Goal: Task Accomplishment & Management: Manage account settings

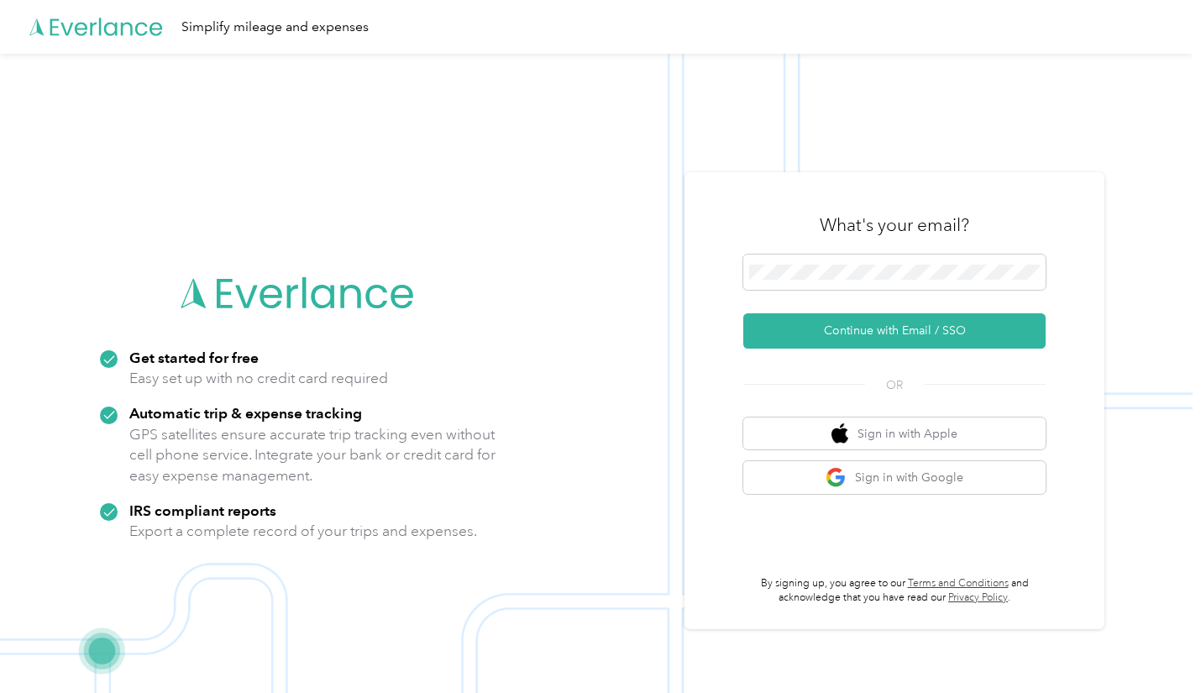
click at [885, 337] on button "Continue with Email / SSO" at bounding box center [894, 330] width 302 height 35
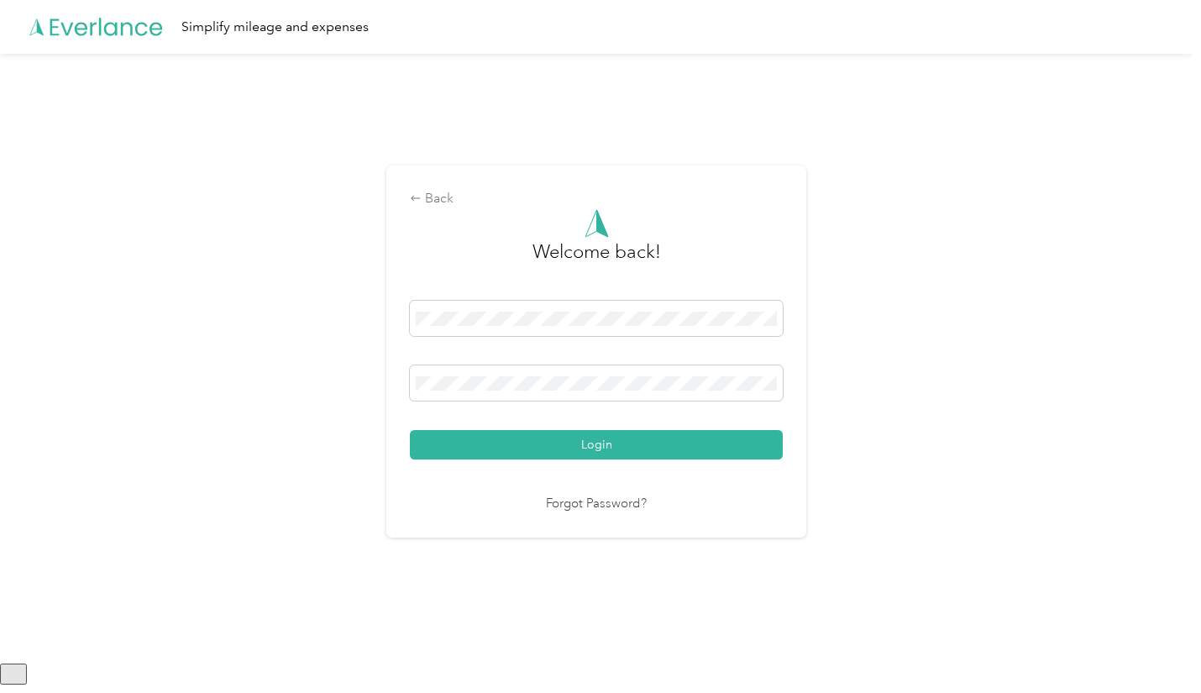
click at [627, 447] on button "Login" at bounding box center [596, 444] width 373 height 29
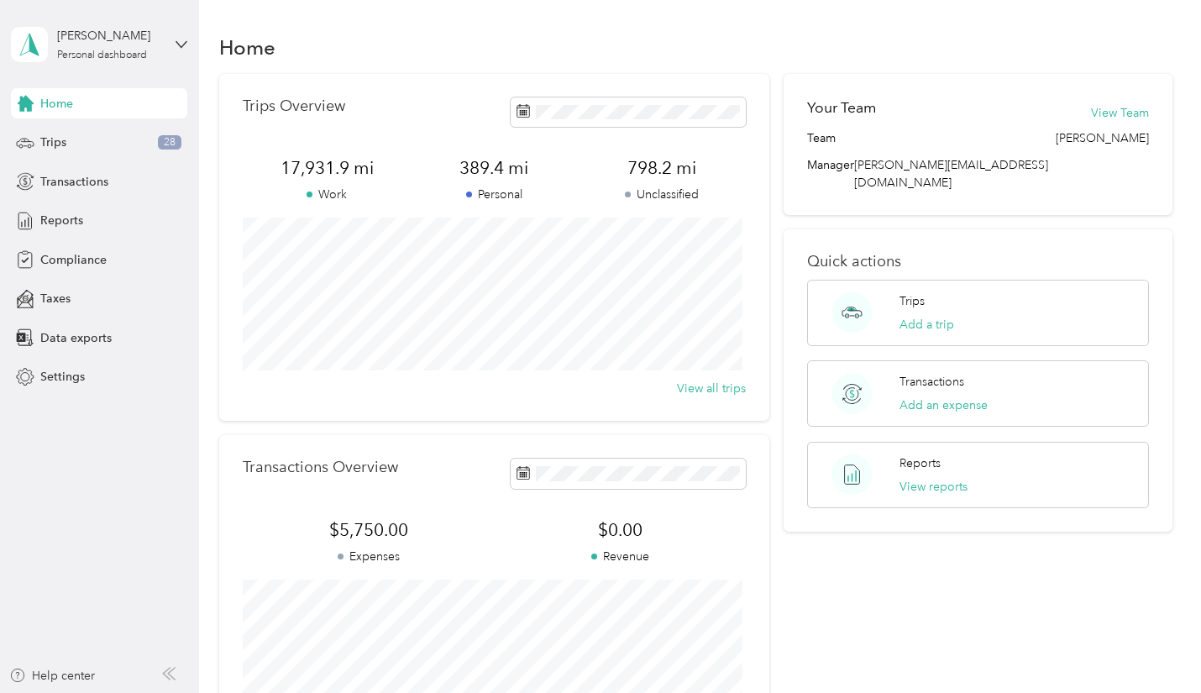
click at [52, 136] on span "Trips" at bounding box center [53, 142] width 26 height 18
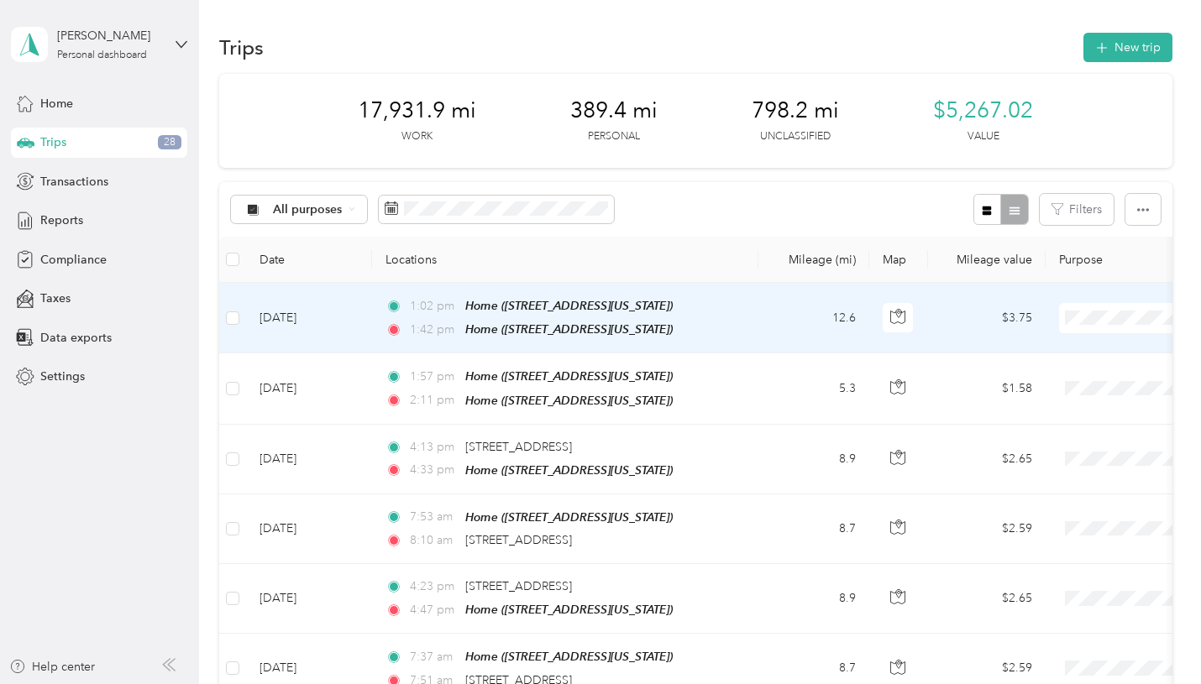
click at [1060, 384] on li "Personal" at bounding box center [1100, 372] width 217 height 29
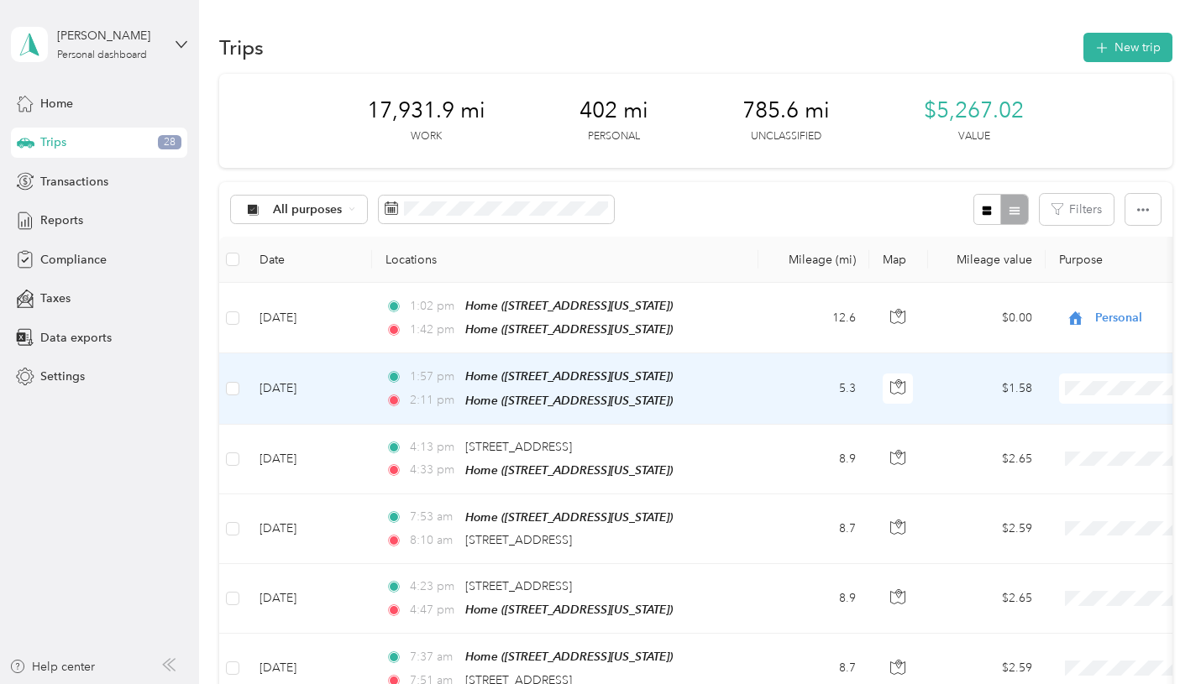
click at [1049, 438] on li "Personal" at bounding box center [1100, 443] width 217 height 29
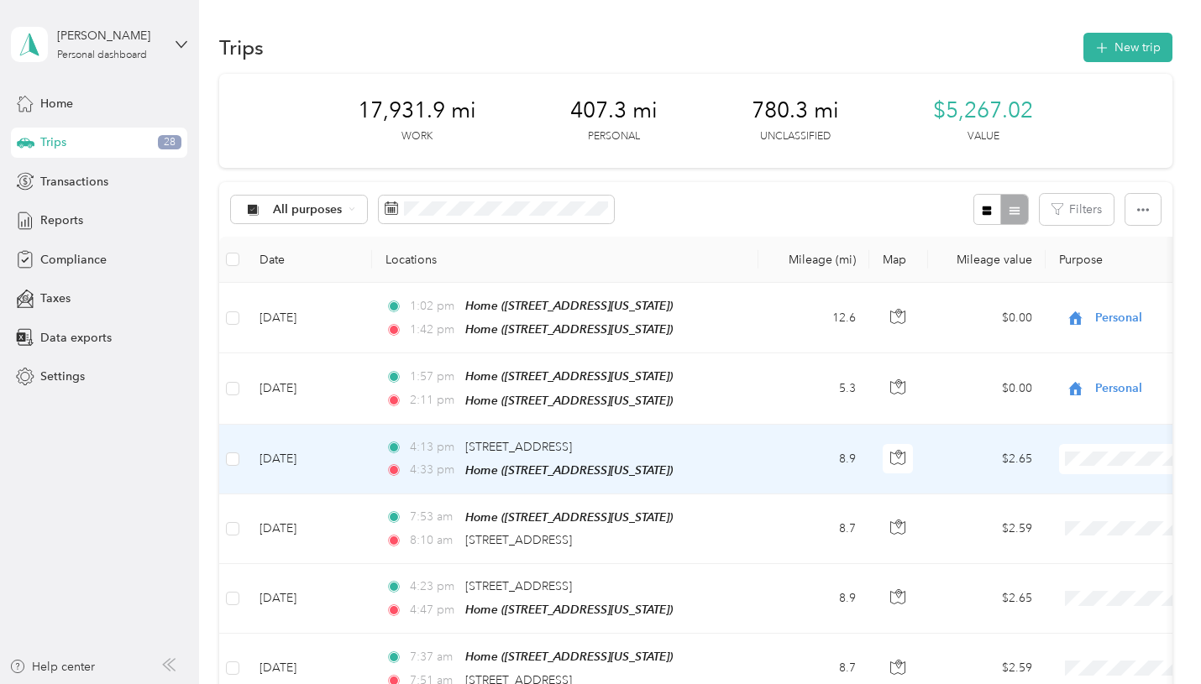
click at [1107, 484] on span "Great Lakes Hotel Supply Co." at bounding box center [1115, 488] width 163 height 18
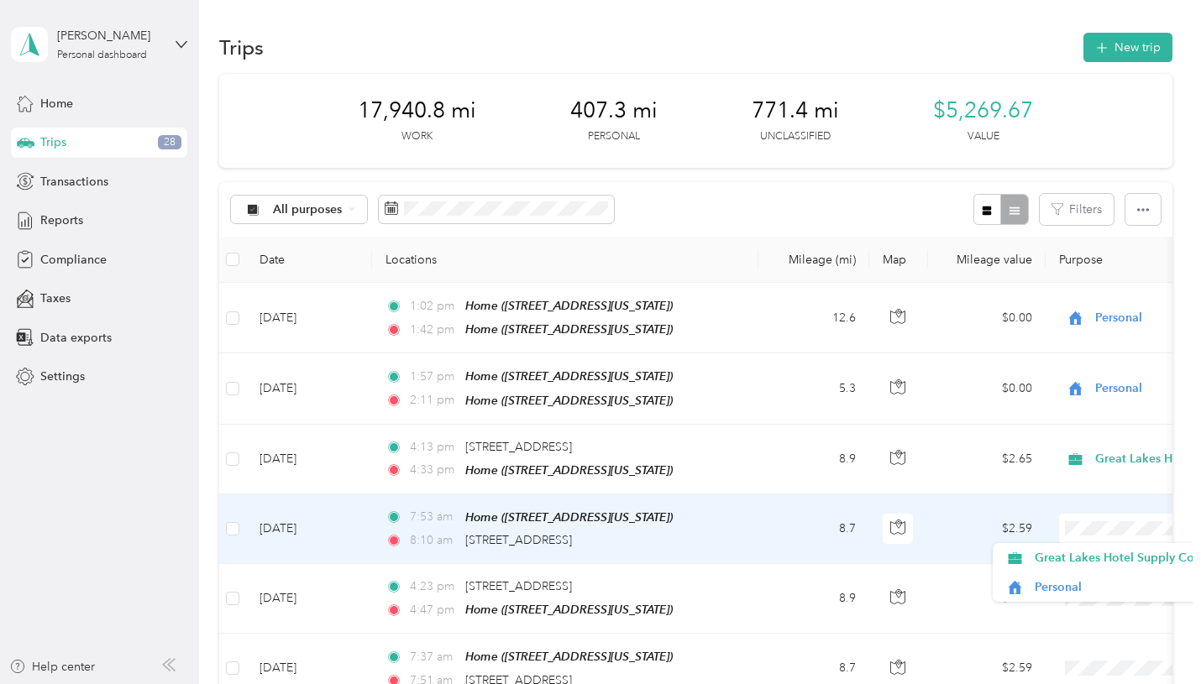
click at [1118, 563] on body "[PERSON_NAME] Personal dashboard Home Trips 28 Transactions Reports Compliance …" at bounding box center [596, 342] width 1192 height 684
click at [1118, 563] on li "Great Lakes Hotel Supply Co." at bounding box center [1100, 557] width 217 height 29
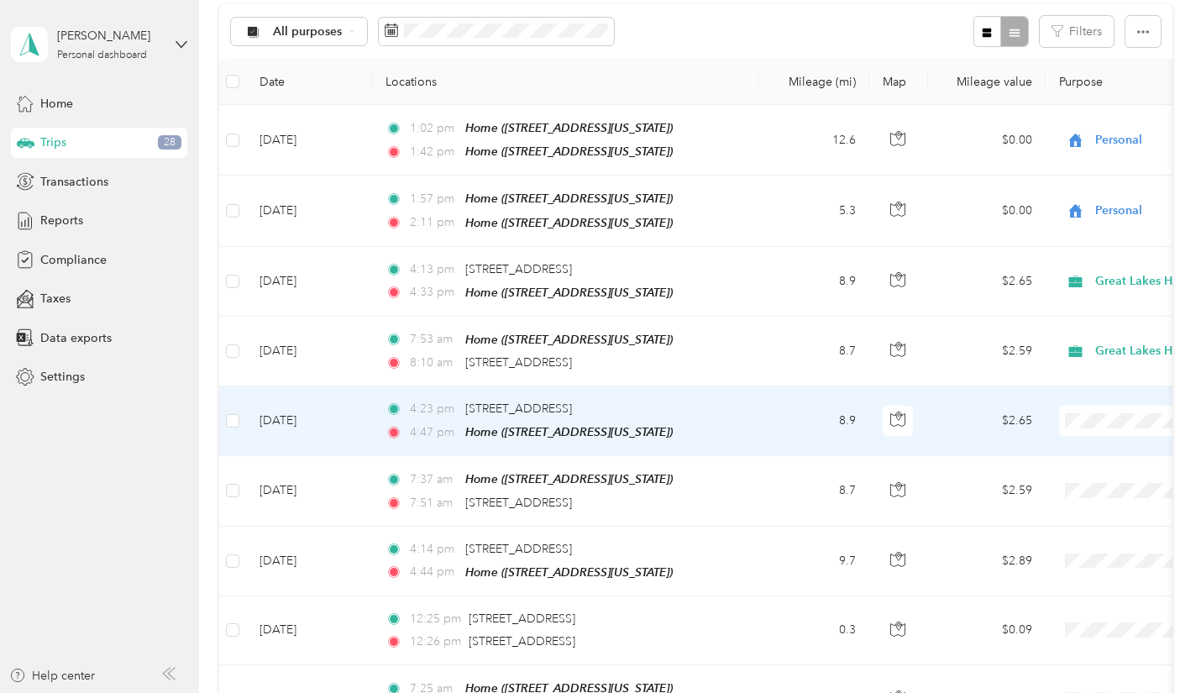
scroll to position [181, 0]
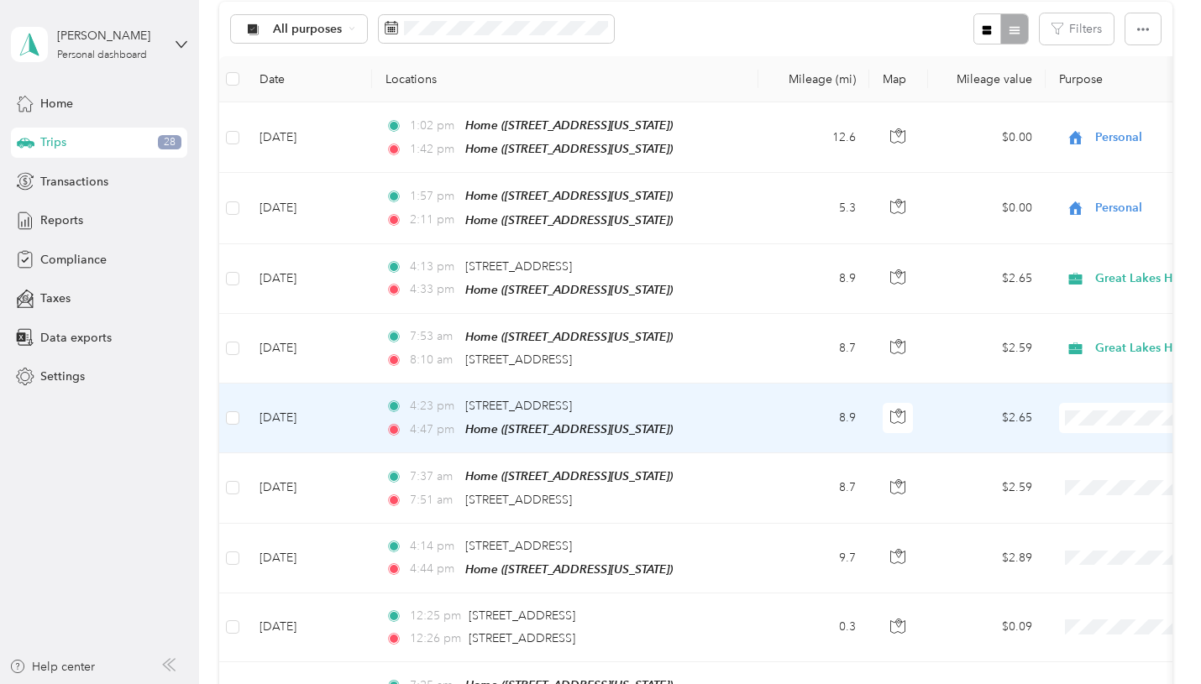
click at [1106, 443] on span "Great Lakes Hotel Supply Co." at bounding box center [1115, 446] width 163 height 18
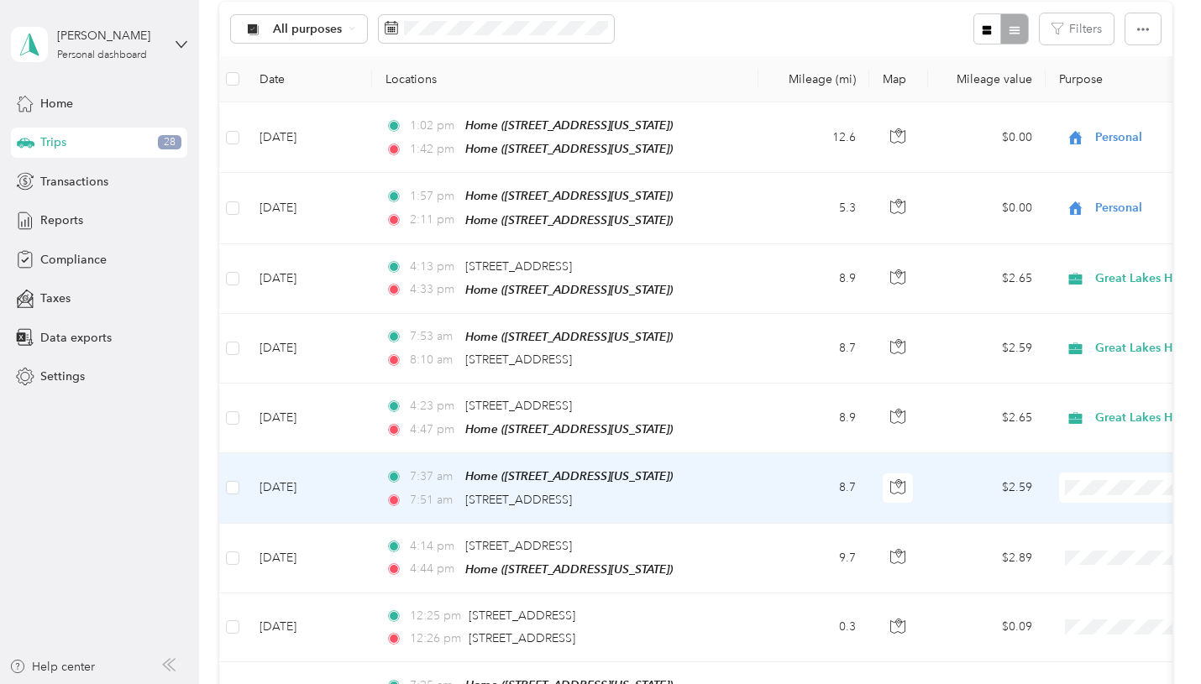
click at [1109, 509] on span "Great Lakes Hotel Supply Co." at bounding box center [1115, 516] width 163 height 18
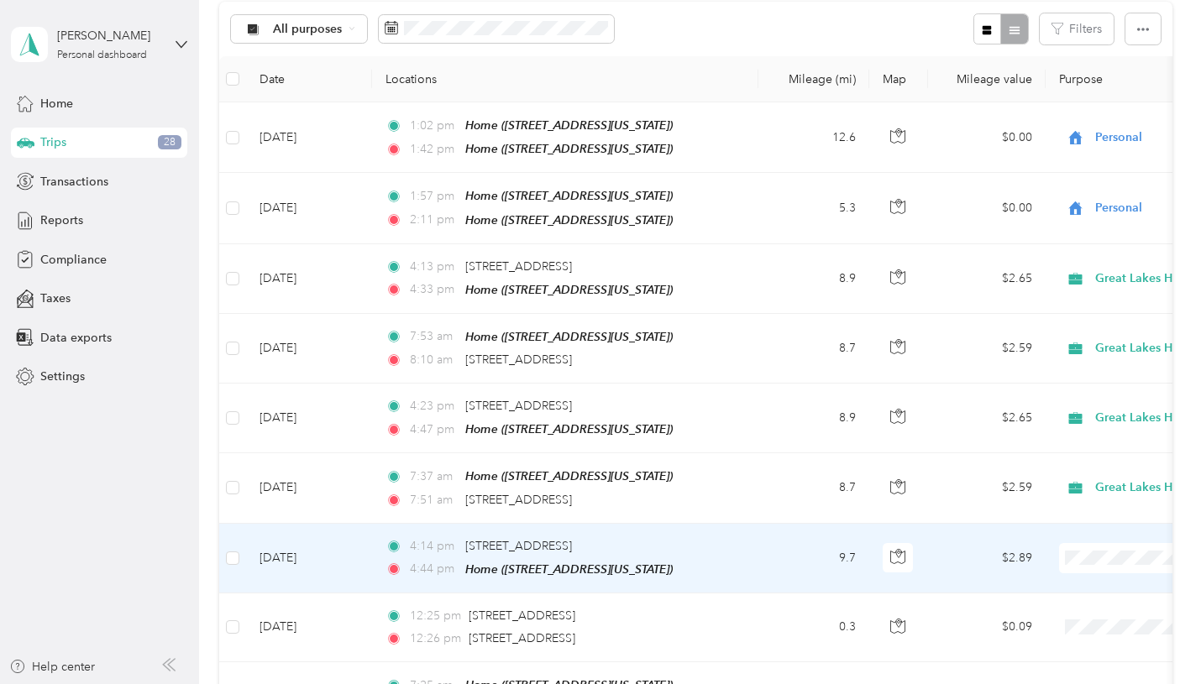
click at [1101, 583] on span "Great Lakes Hotel Supply Co." at bounding box center [1115, 586] width 163 height 18
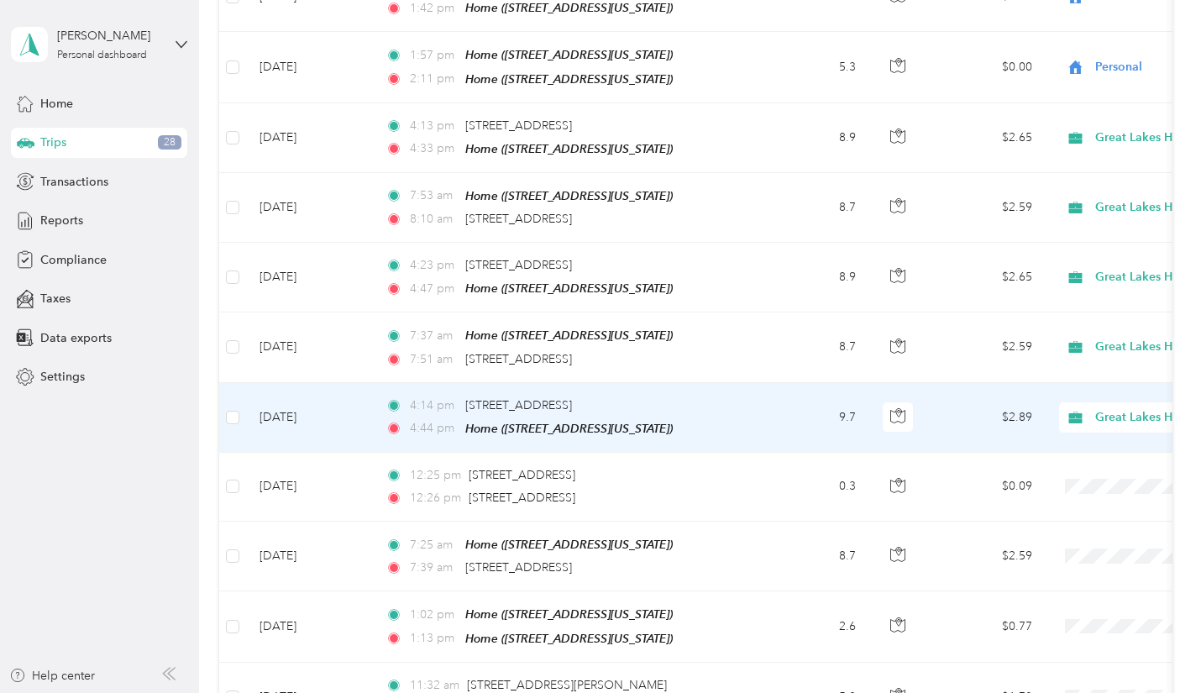
scroll to position [341, 0]
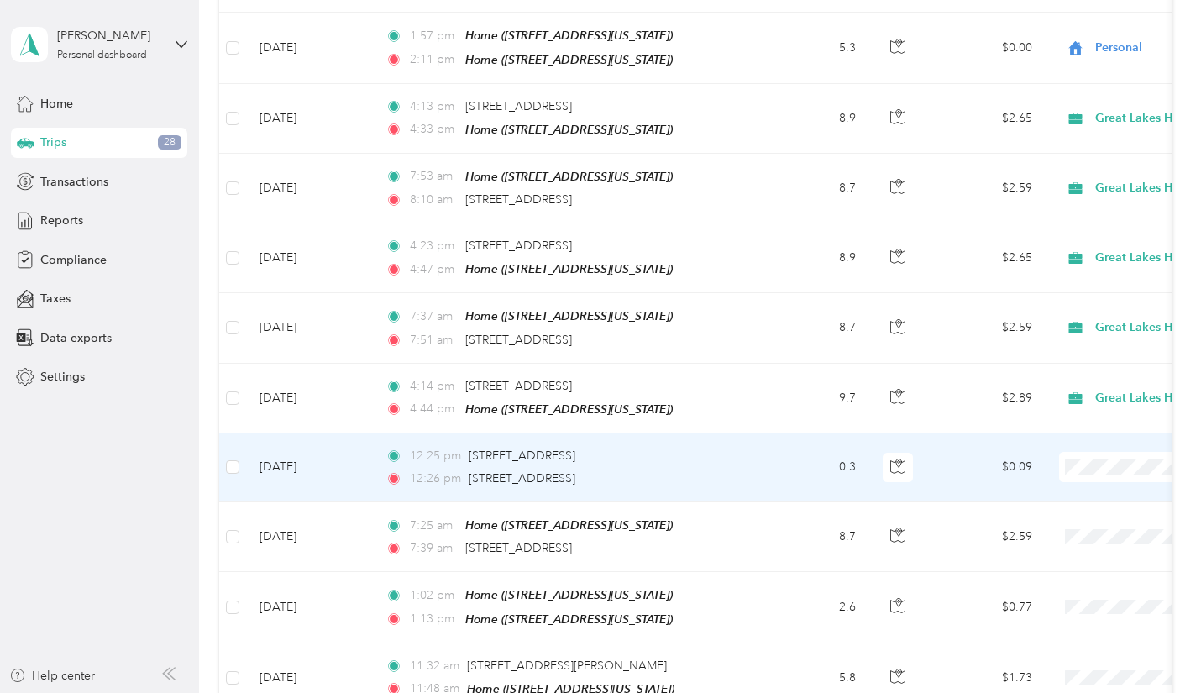
click at [1101, 471] on span at bounding box center [1163, 467] width 208 height 30
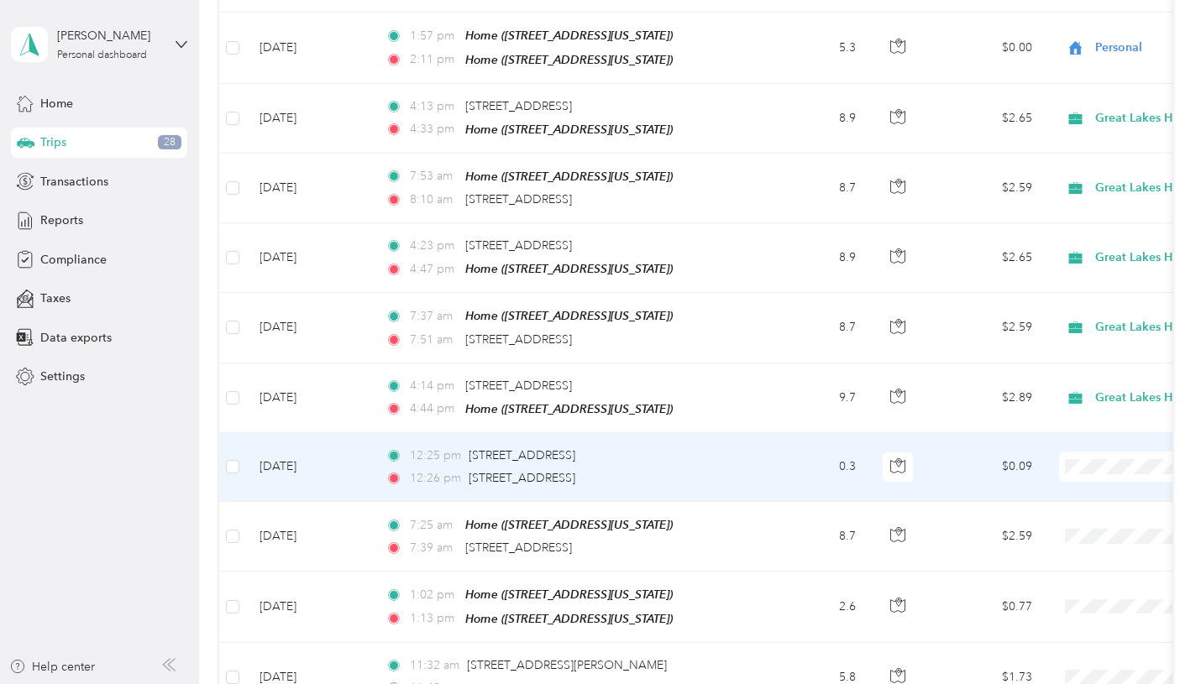
click at [1110, 494] on span "Great Lakes Hotel Supply Co." at bounding box center [1115, 494] width 163 height 18
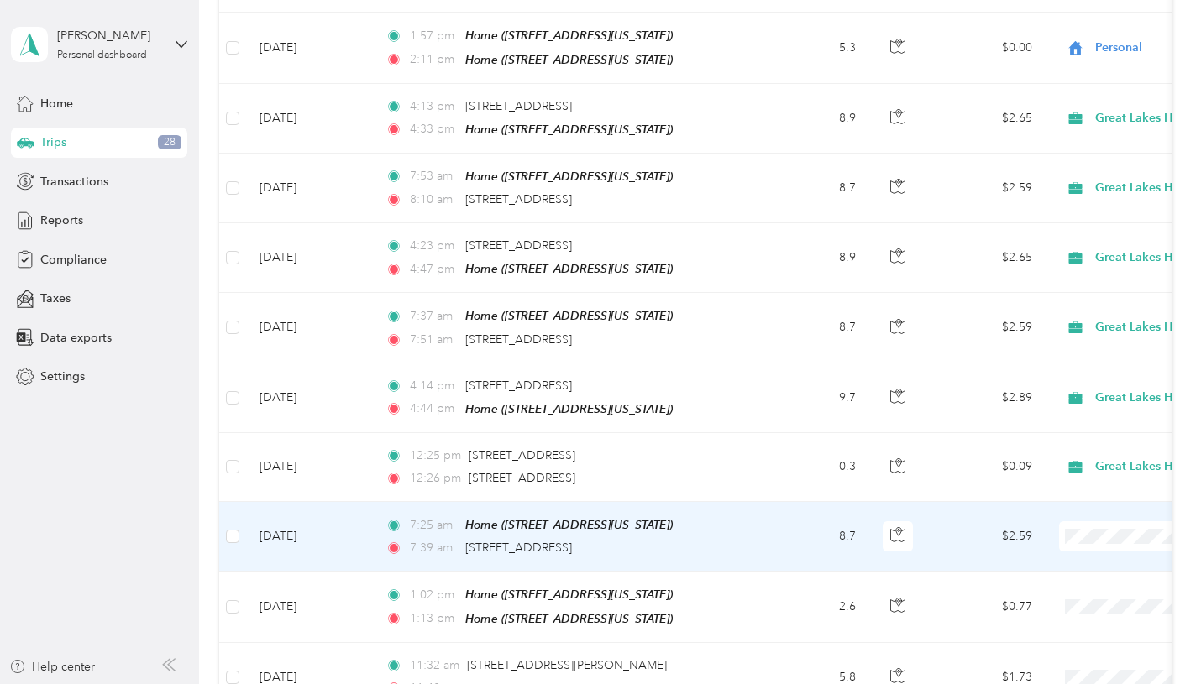
click at [1117, 559] on span "Great Lakes Hotel Supply Co." at bounding box center [1115, 564] width 163 height 18
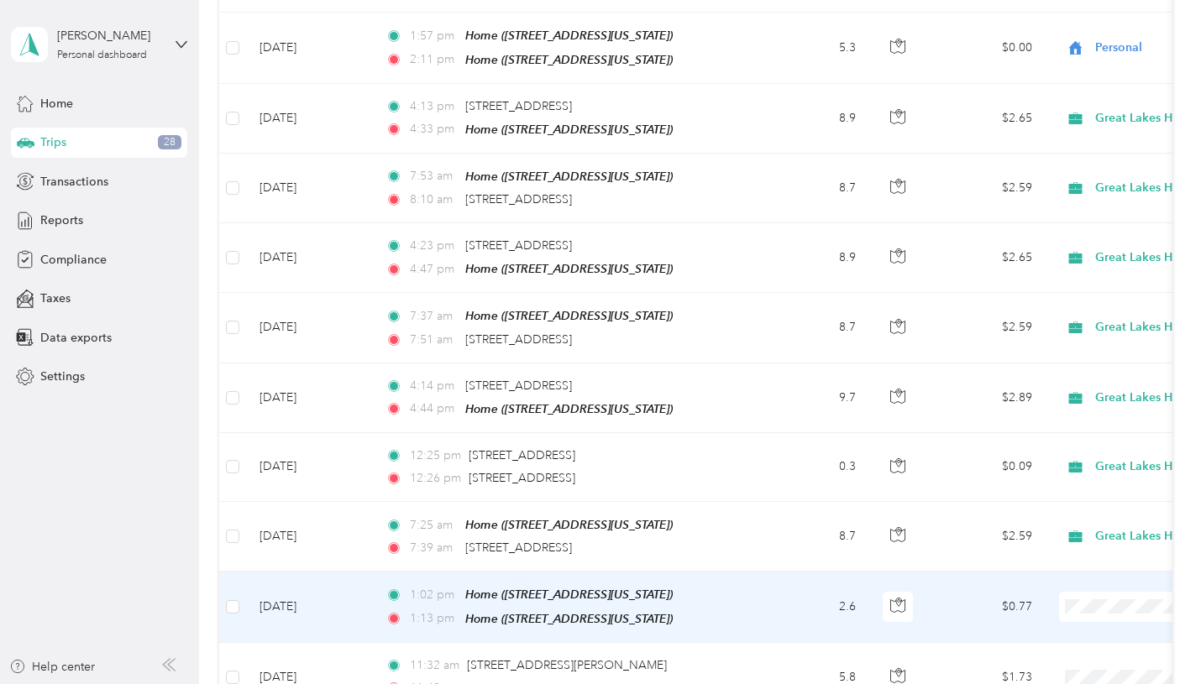
click at [1065, 651] on li "Personal" at bounding box center [1100, 662] width 217 height 29
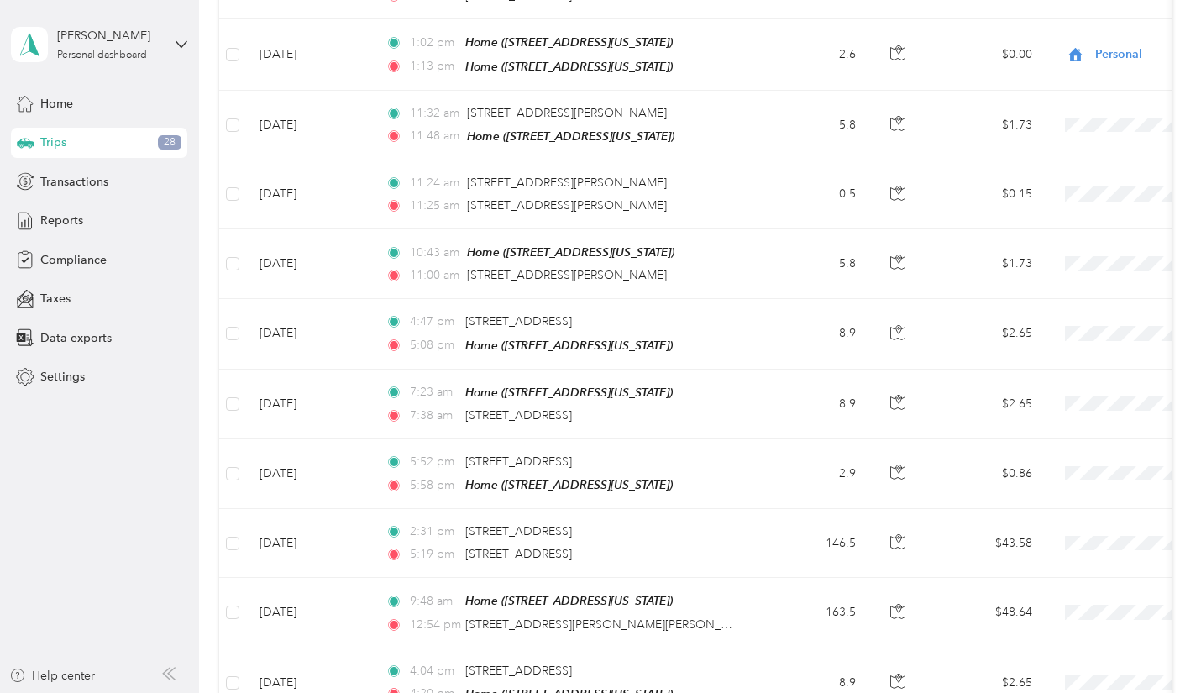
scroll to position [897, 0]
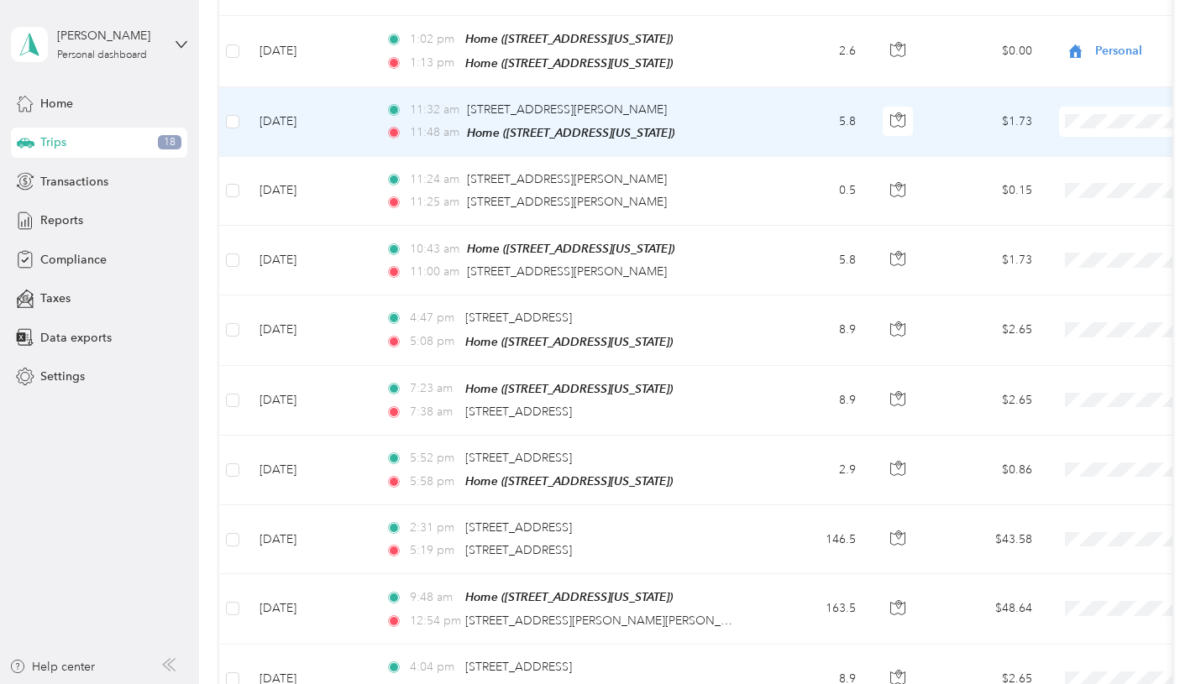
click at [1051, 171] on span "Personal" at bounding box center [1115, 177] width 163 height 18
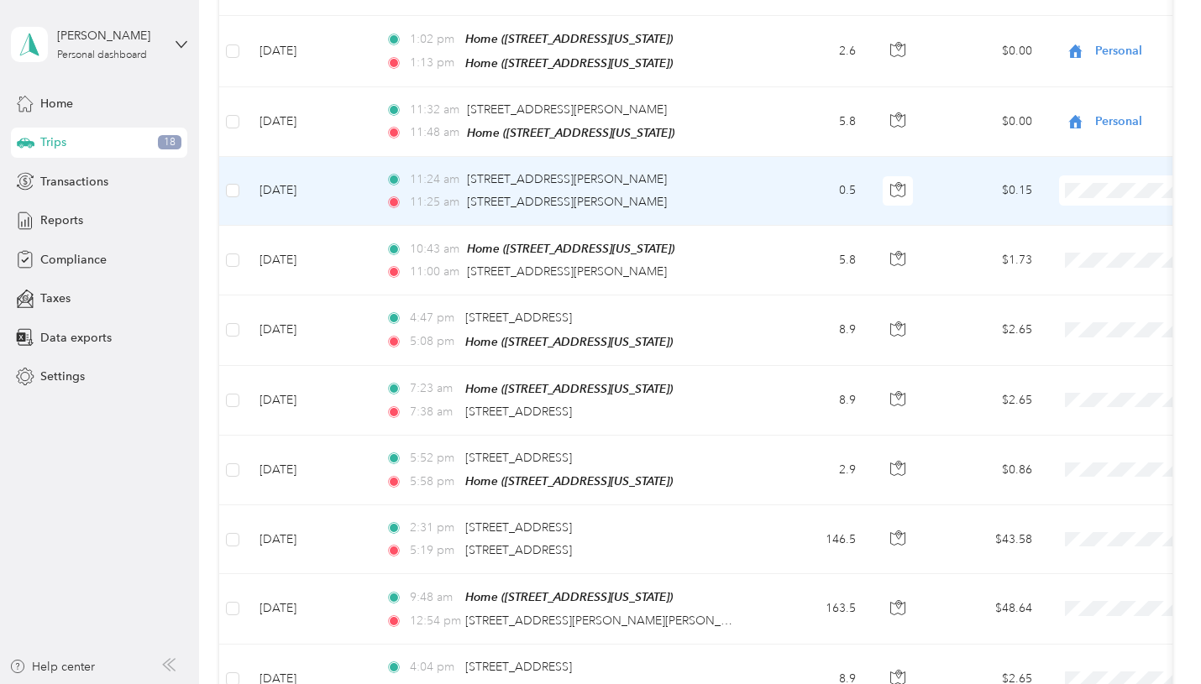
click at [1054, 249] on li "Personal" at bounding box center [1100, 246] width 217 height 29
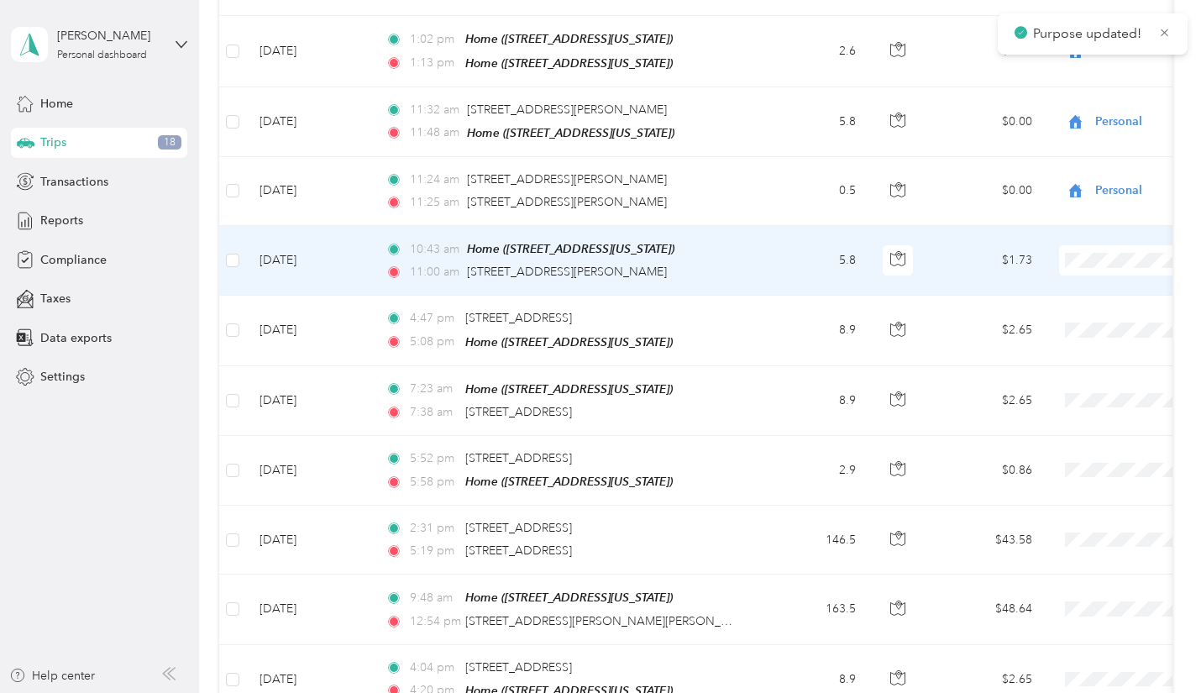
click at [1089, 245] on span at bounding box center [1163, 260] width 208 height 30
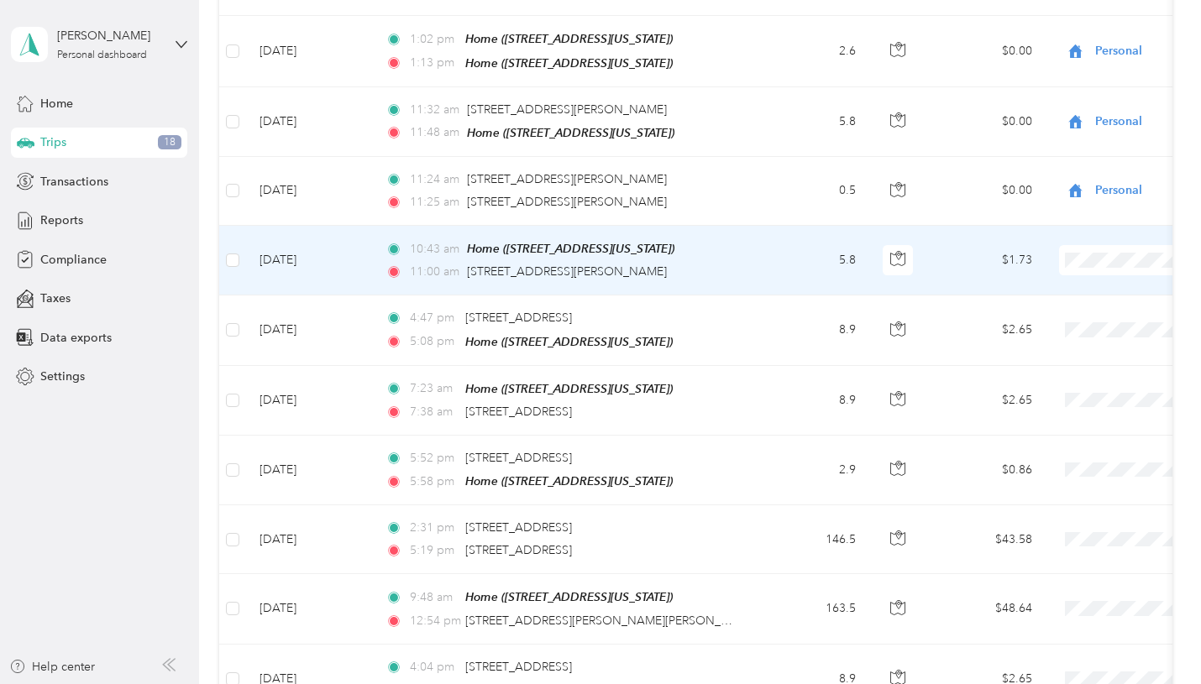
click at [1043, 311] on span "Personal" at bounding box center [1115, 315] width 163 height 18
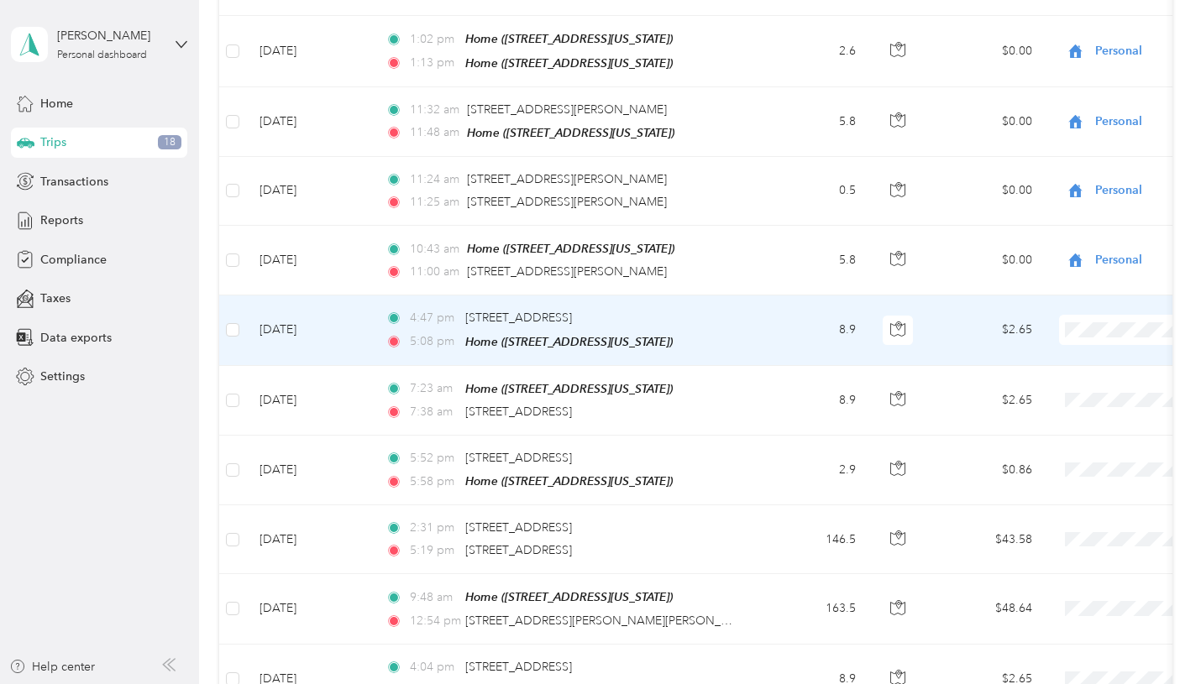
click at [1088, 353] on span "Great Lakes Hotel Supply Co." at bounding box center [1115, 356] width 163 height 18
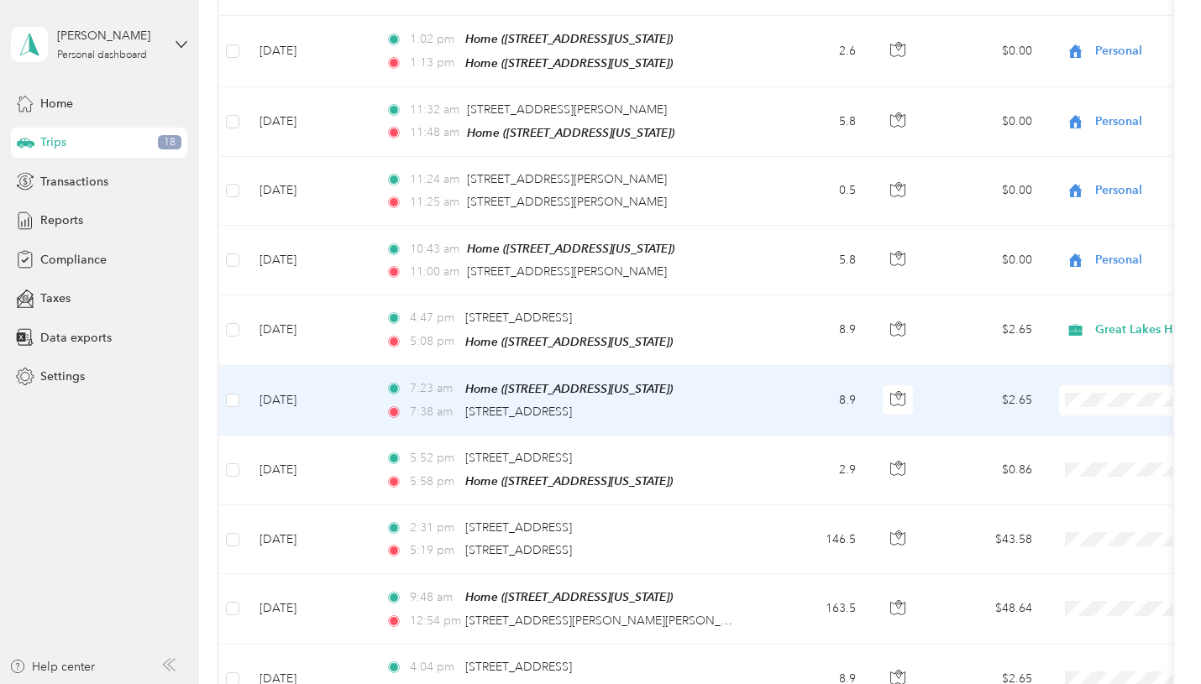
click at [1103, 420] on span "Great Lakes Hotel Supply Co." at bounding box center [1115, 421] width 163 height 18
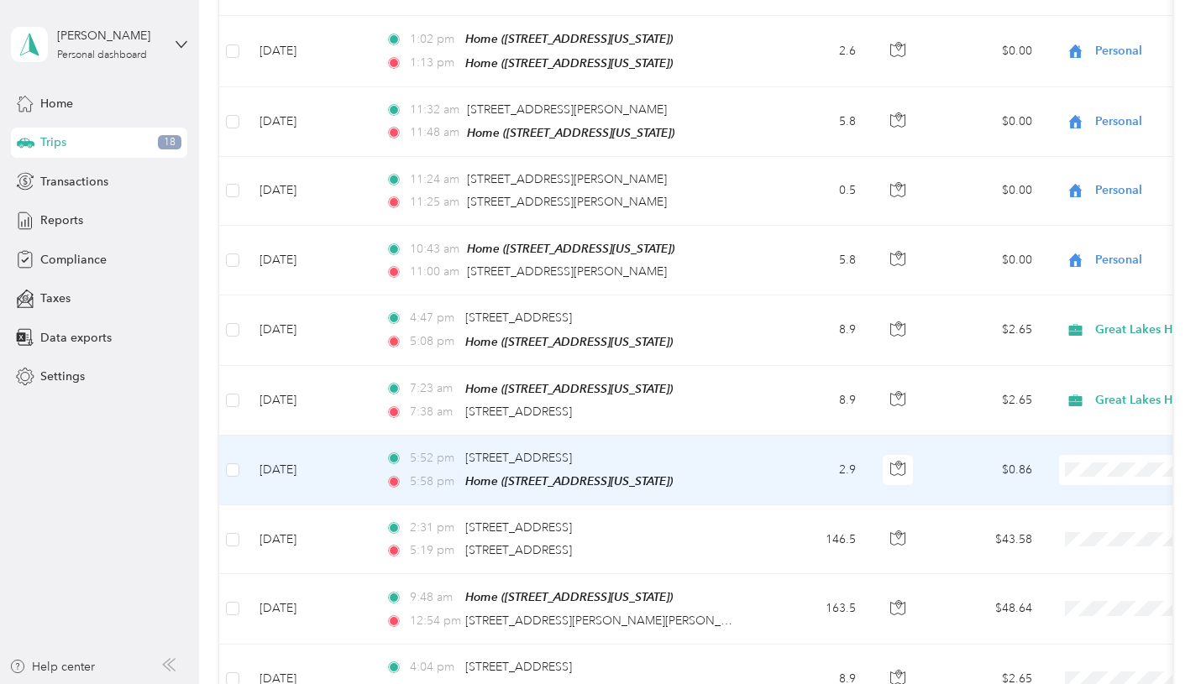
click at [1071, 521] on span "Personal" at bounding box center [1115, 524] width 163 height 18
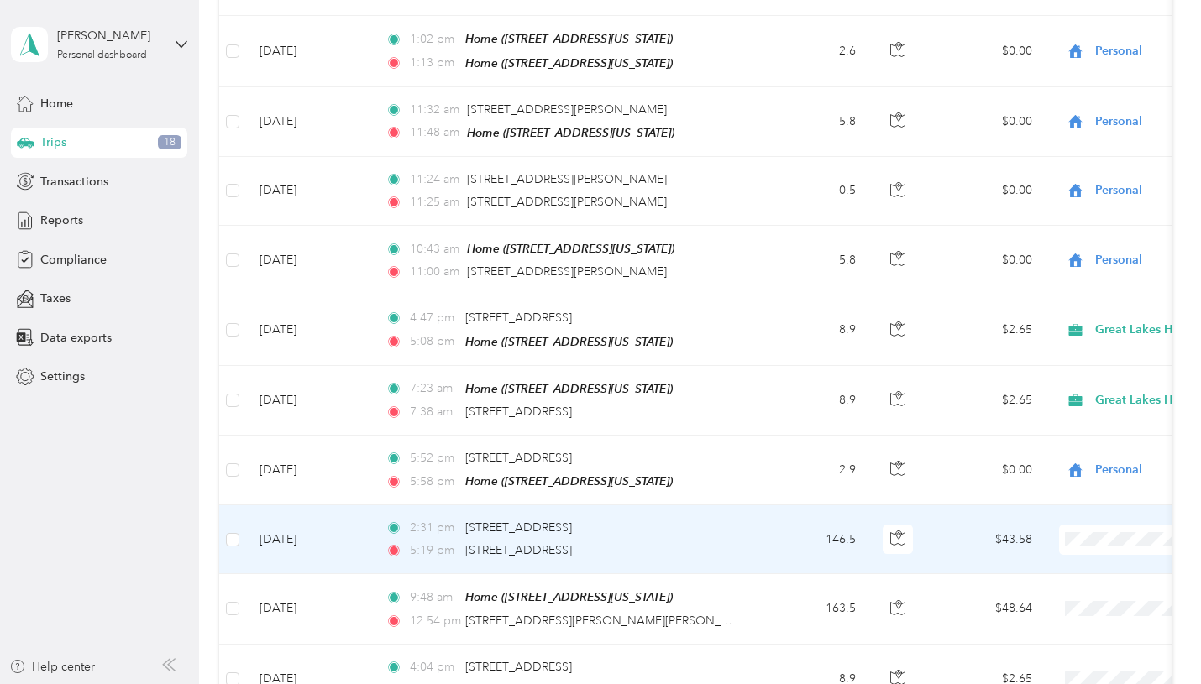
click at [1112, 563] on span "Great Lakes Hotel Supply Co." at bounding box center [1115, 564] width 163 height 18
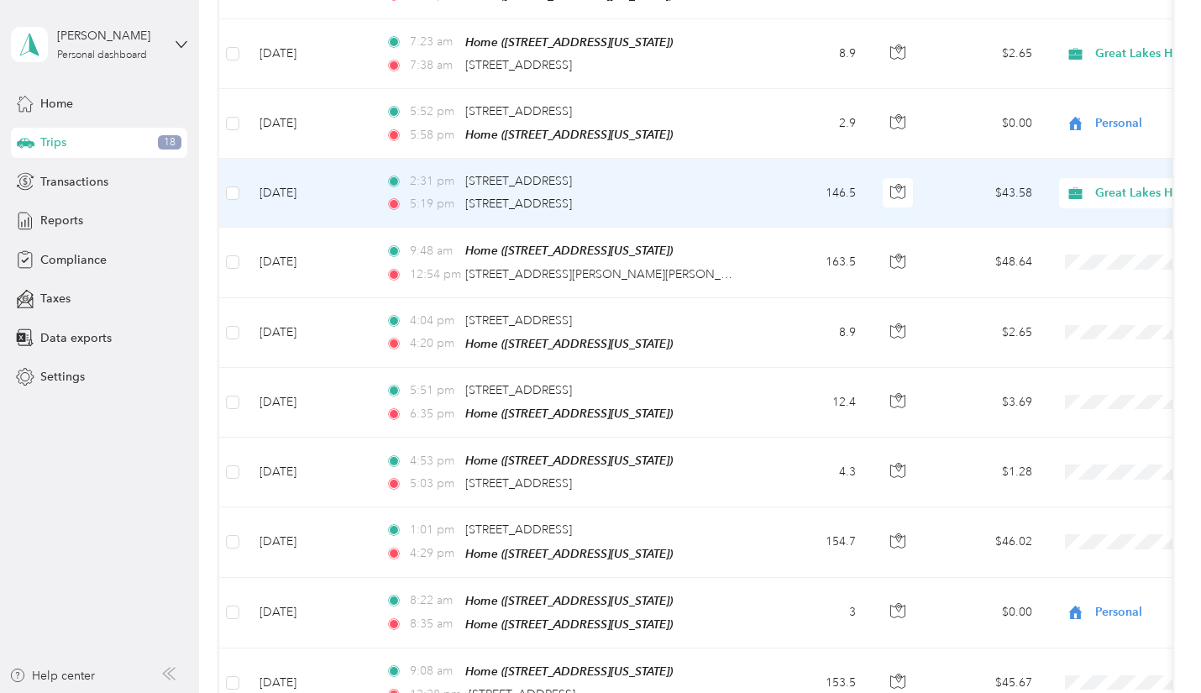
scroll to position [1289, 0]
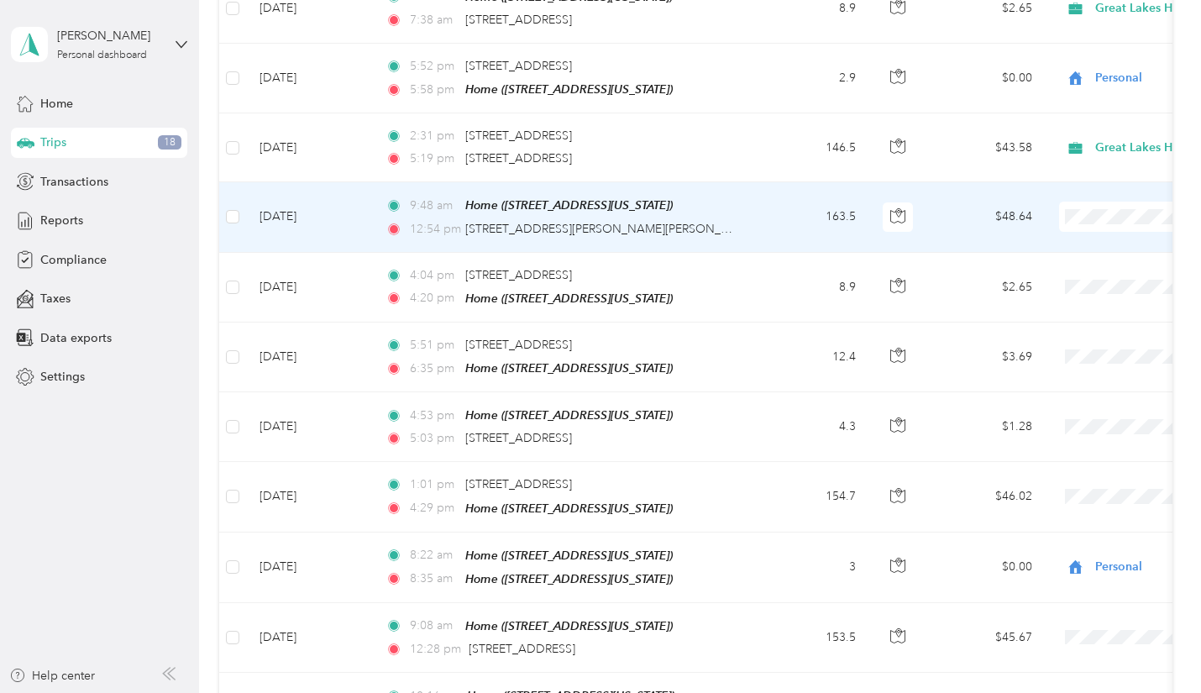
click at [1106, 217] on span at bounding box center [1163, 216] width 208 height 30
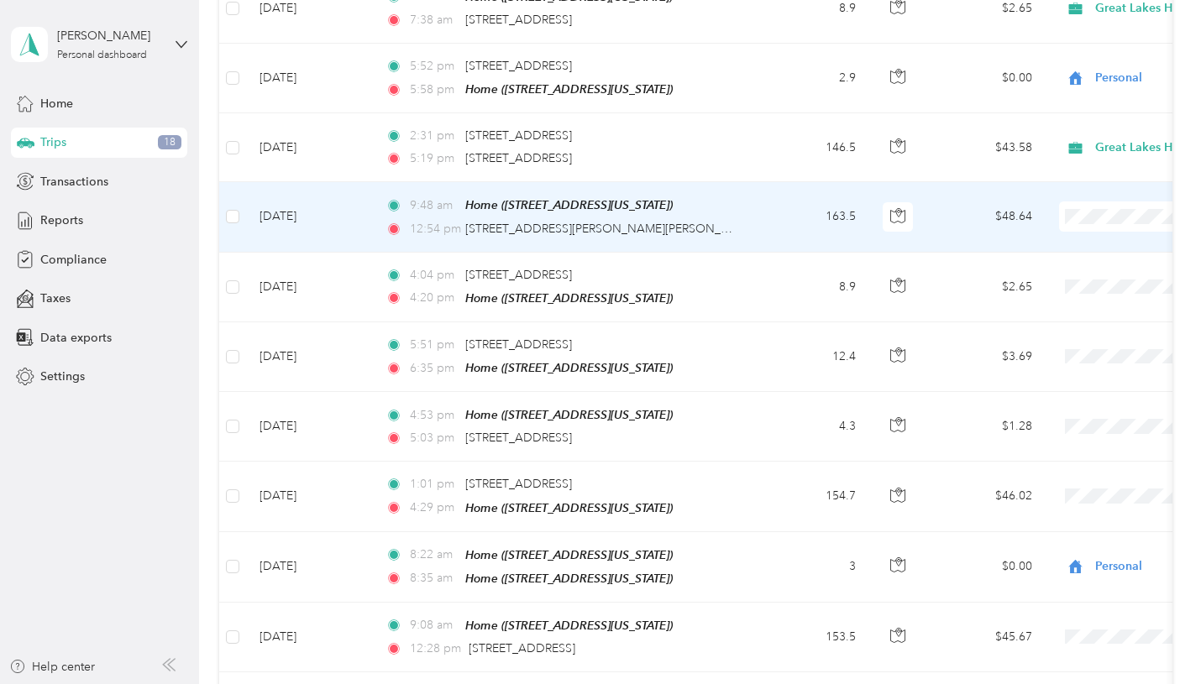
click at [1113, 236] on span "Great Lakes Hotel Supply Co." at bounding box center [1115, 241] width 163 height 18
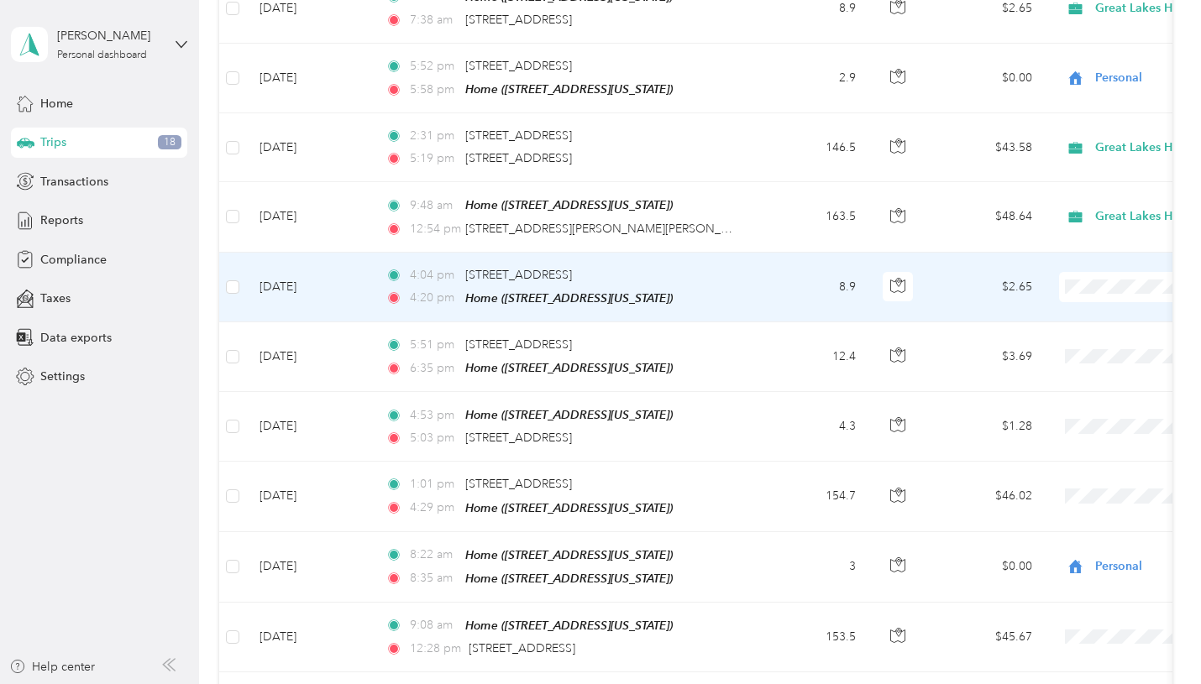
click at [1105, 314] on li "Great Lakes Hotel Supply Co." at bounding box center [1100, 310] width 217 height 29
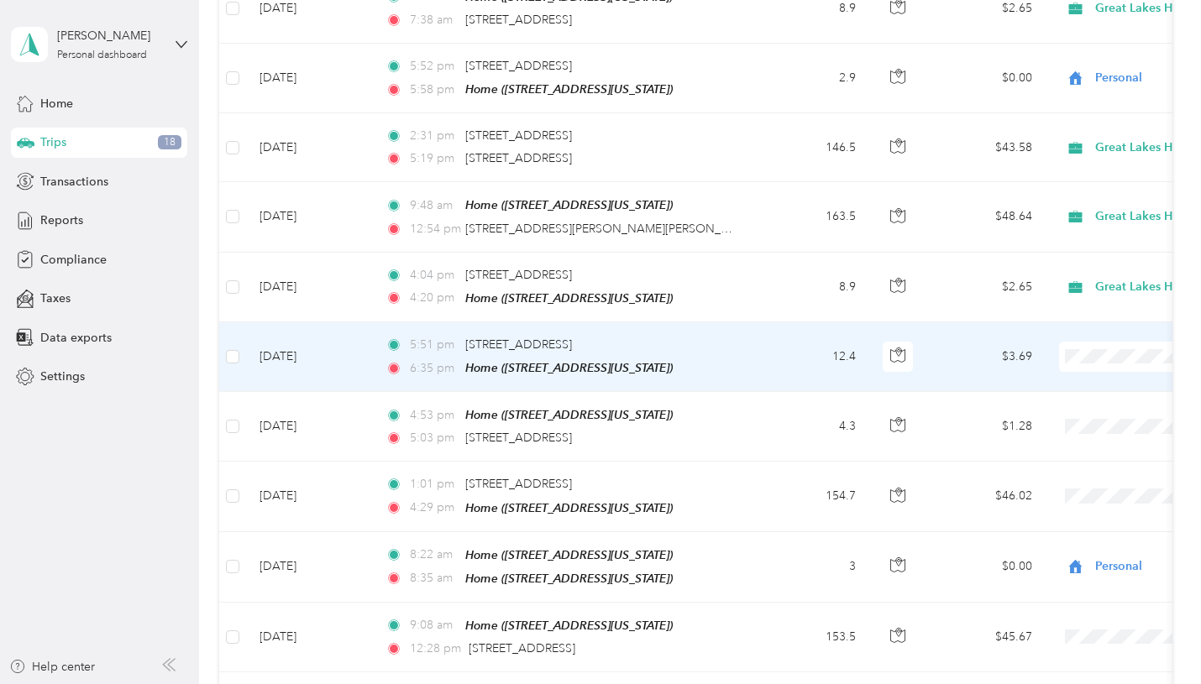
click at [1066, 407] on span "Personal" at bounding box center [1115, 407] width 163 height 18
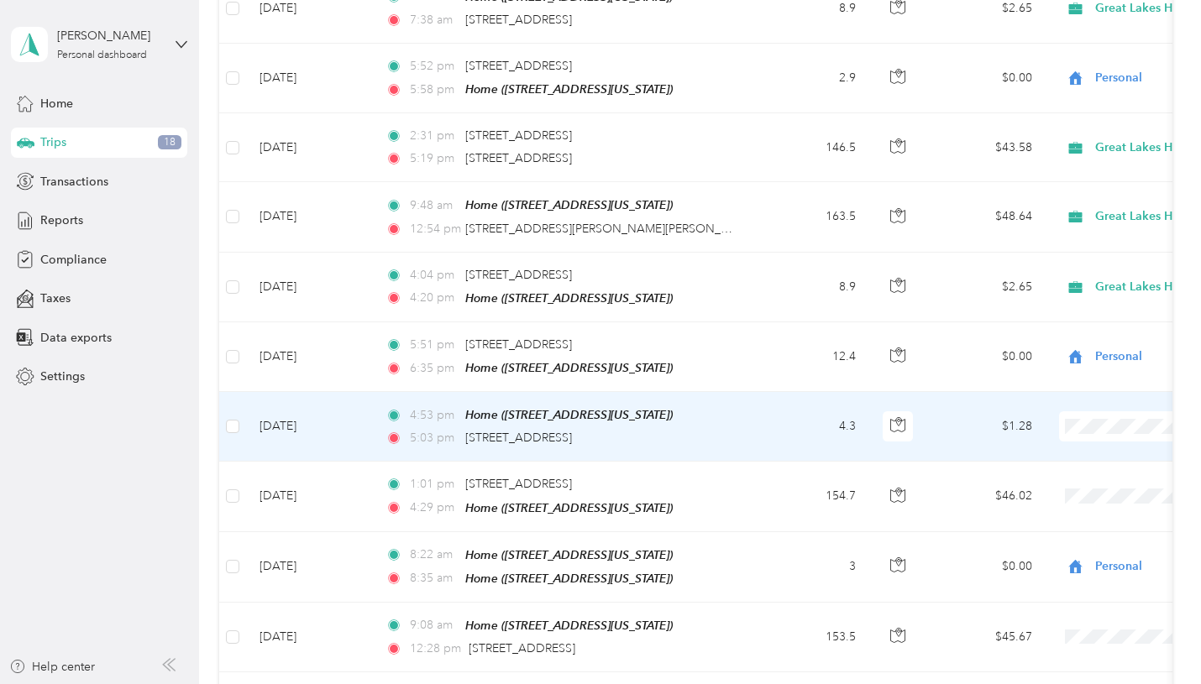
click at [1059, 469] on span "Personal" at bounding box center [1115, 478] width 163 height 18
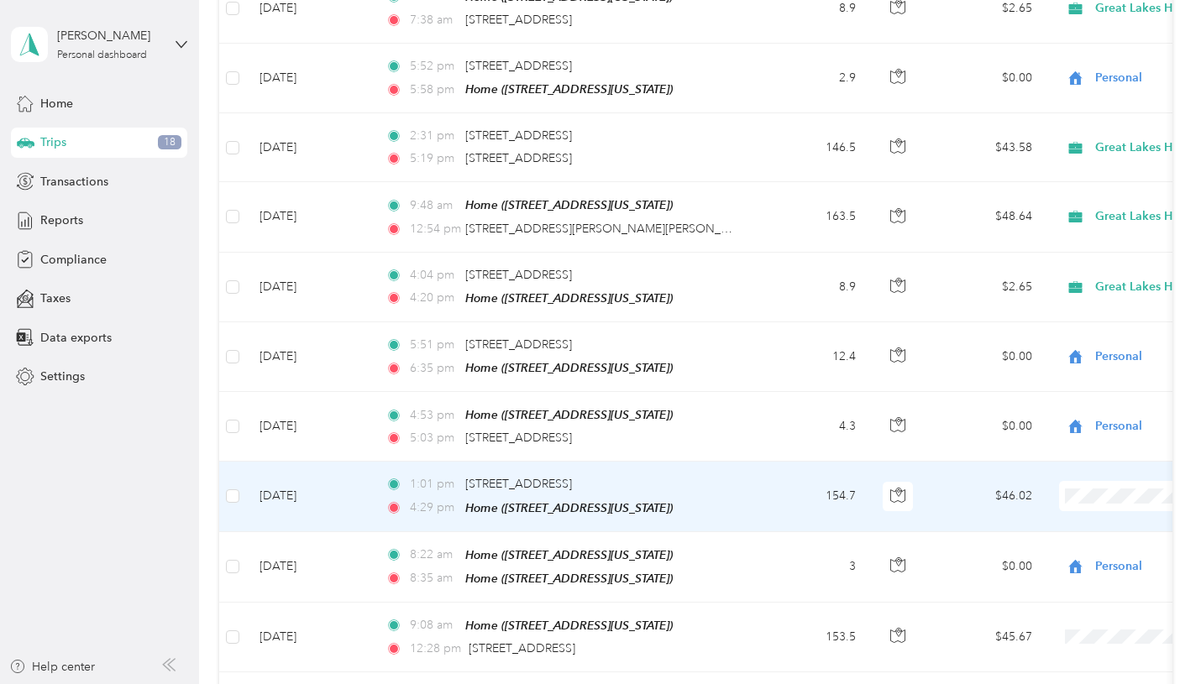
click at [1105, 515] on span "Great Lakes Hotel Supply Co." at bounding box center [1115, 515] width 163 height 18
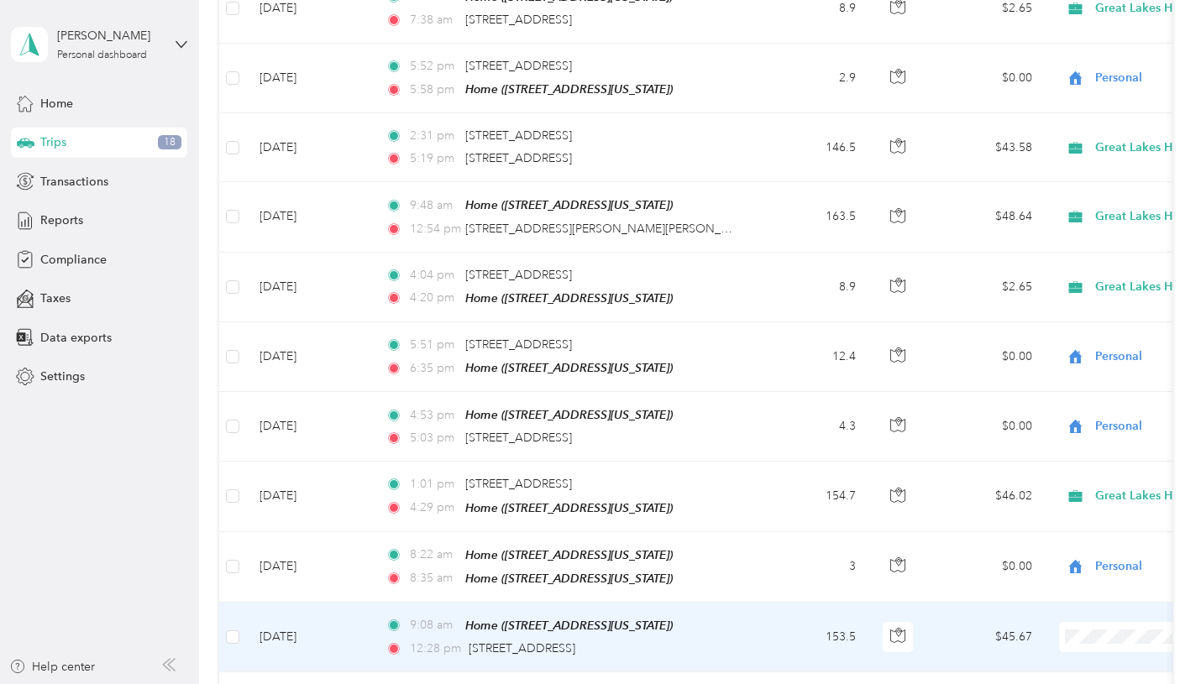
click at [1117, 564] on span "Great Lakes Hotel Supply Co." at bounding box center [1115, 566] width 163 height 18
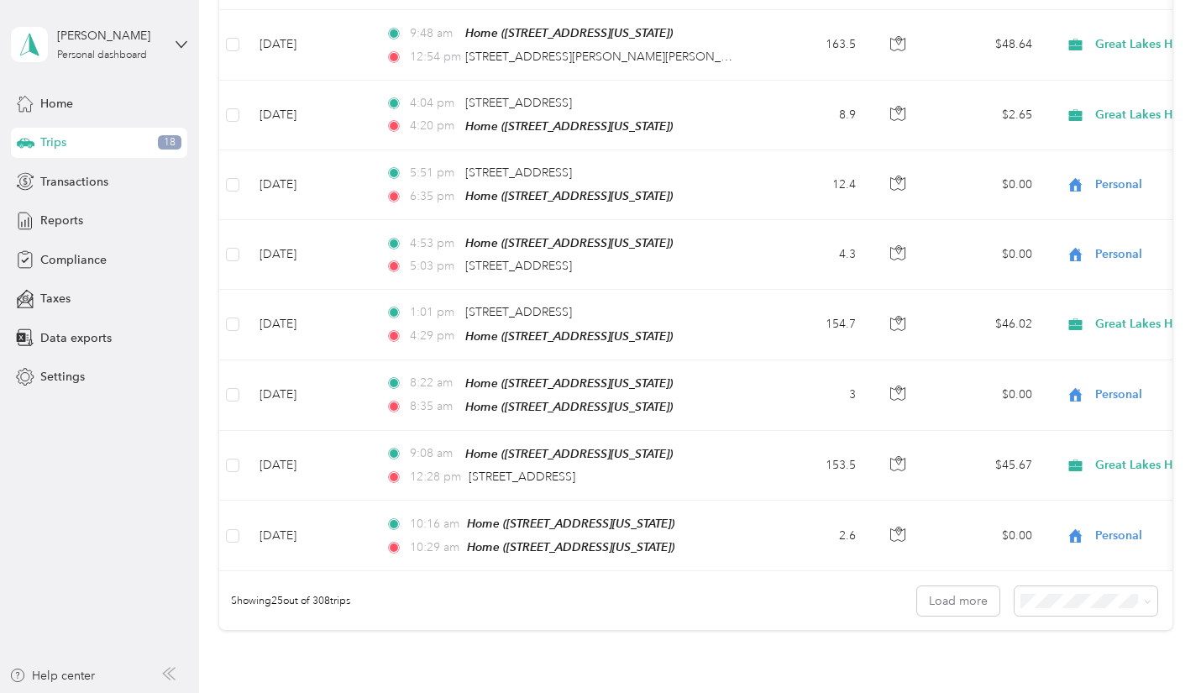
scroll to position [1467, 0]
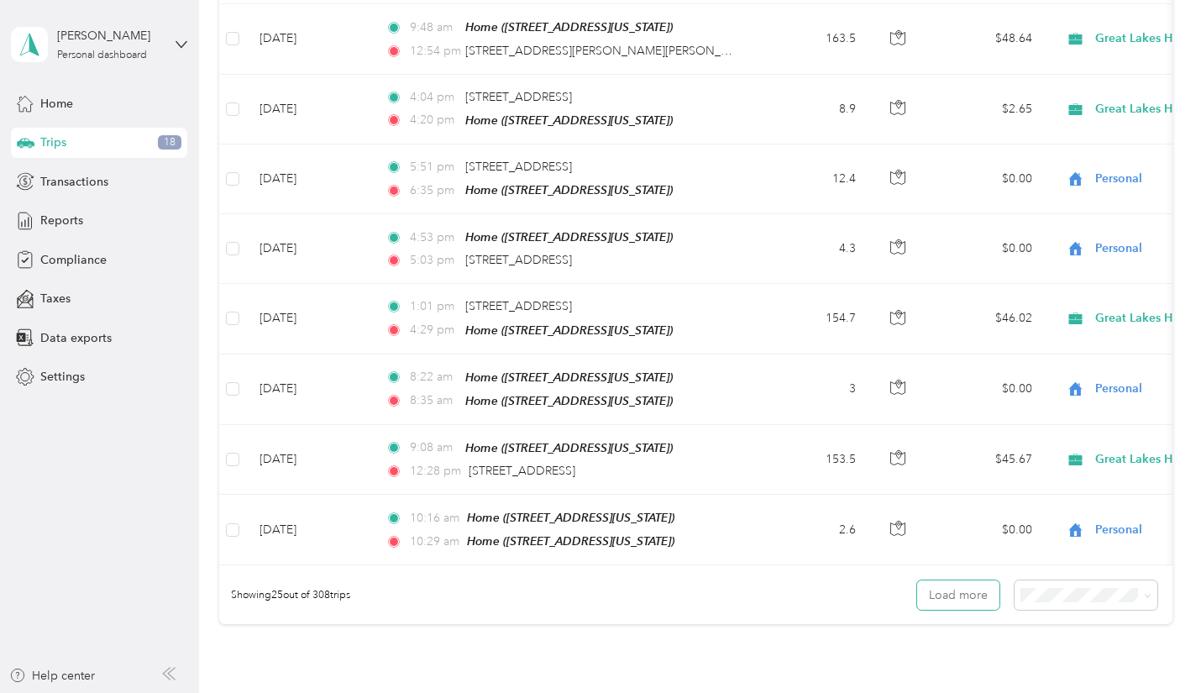
click at [962, 599] on button "Load more" at bounding box center [958, 594] width 82 height 29
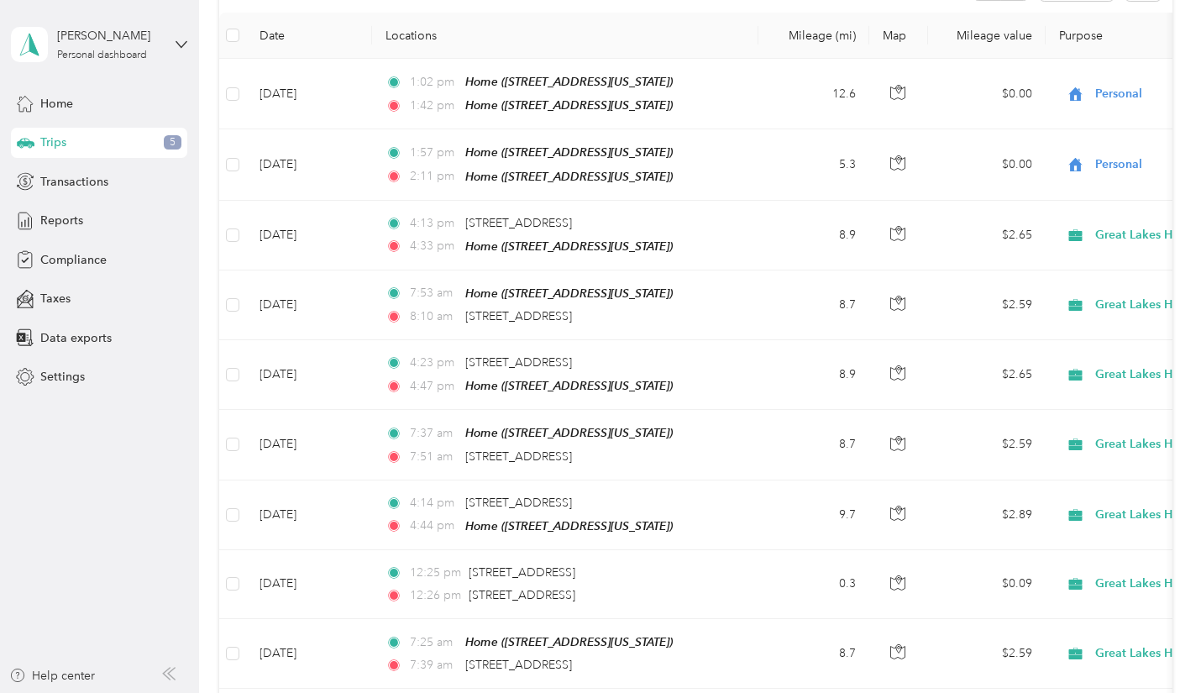
scroll to position [0, 0]
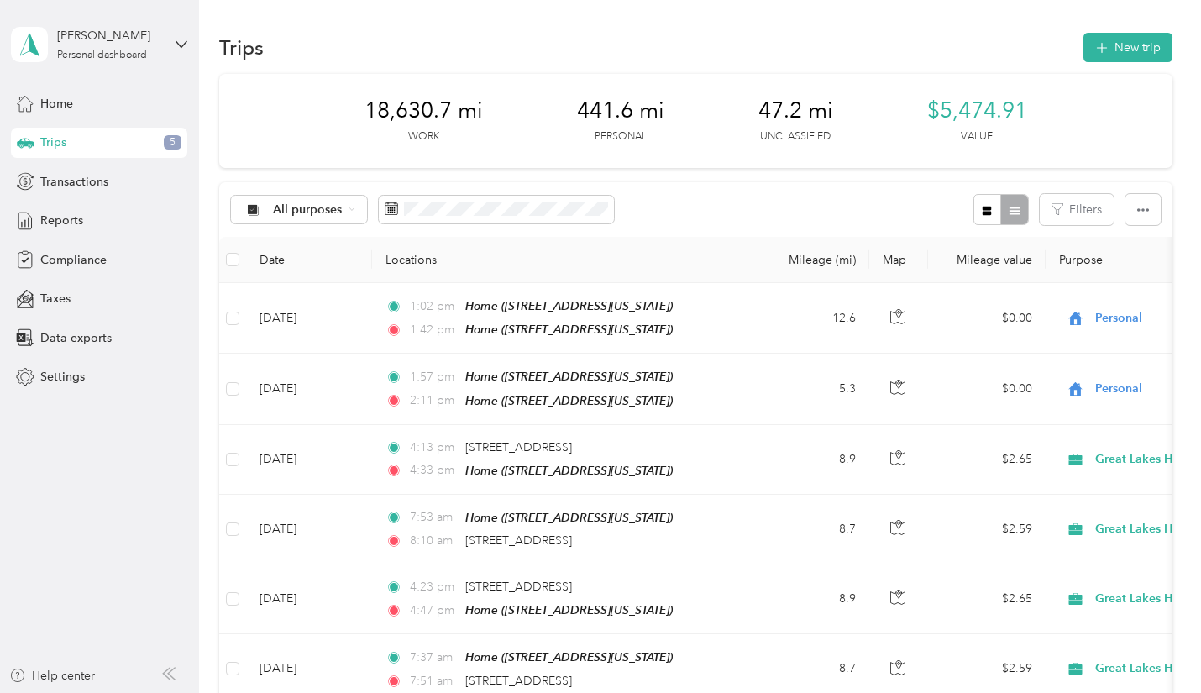
click at [55, 178] on span "Transactions" at bounding box center [74, 182] width 68 height 18
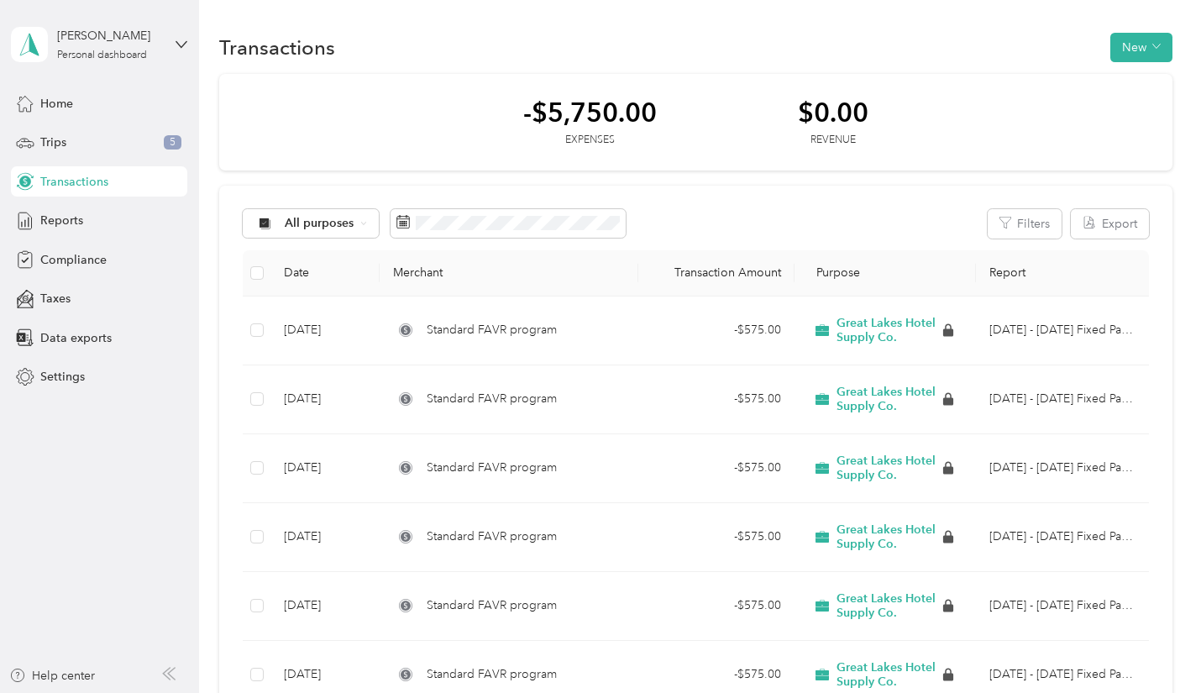
click at [65, 223] on span "Reports" at bounding box center [61, 221] width 43 height 18
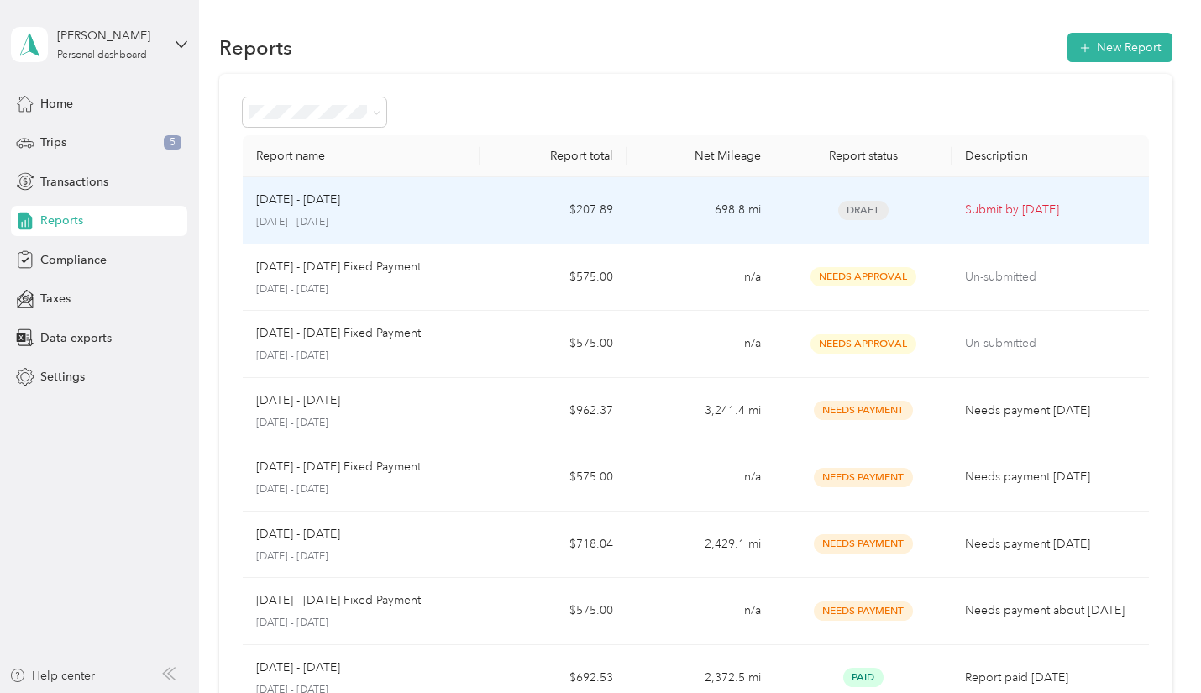
click at [986, 207] on p "Submit by [DATE]" at bounding box center [1050, 210] width 170 height 18
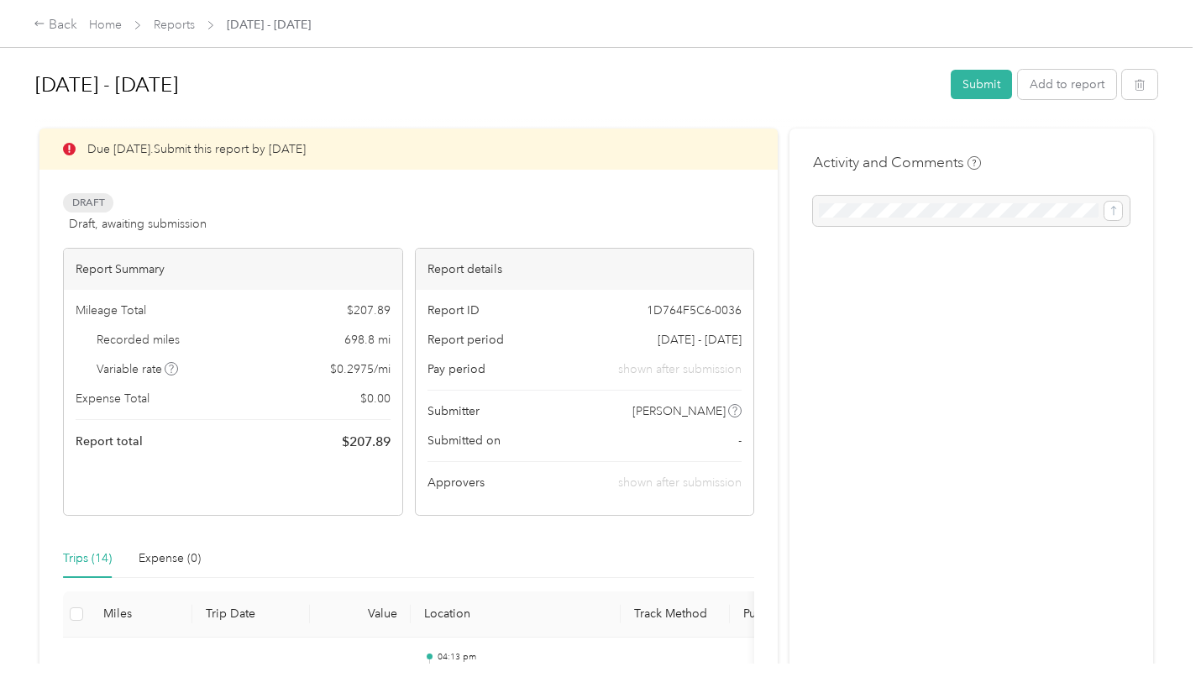
click at [962, 81] on button "Submit" at bounding box center [980, 84] width 61 height 29
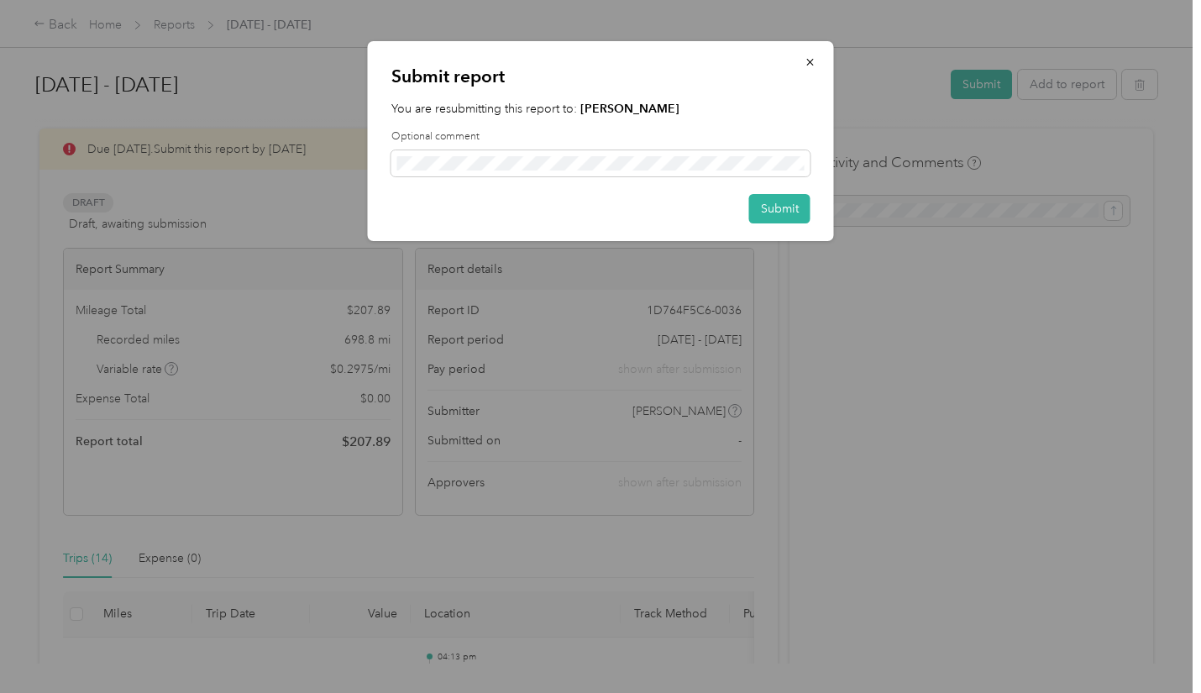
click at [767, 207] on button "Submit" at bounding box center [779, 208] width 61 height 29
